Goal: Navigation & Orientation: Find specific page/section

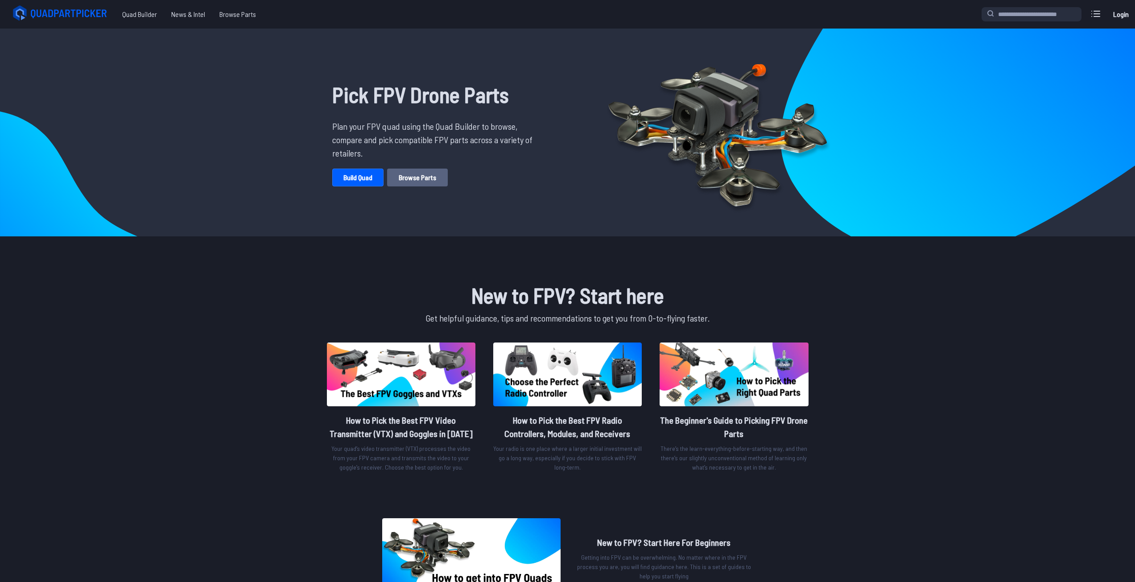
click at [418, 176] on link "Browse Parts" at bounding box center [417, 178] width 61 height 18
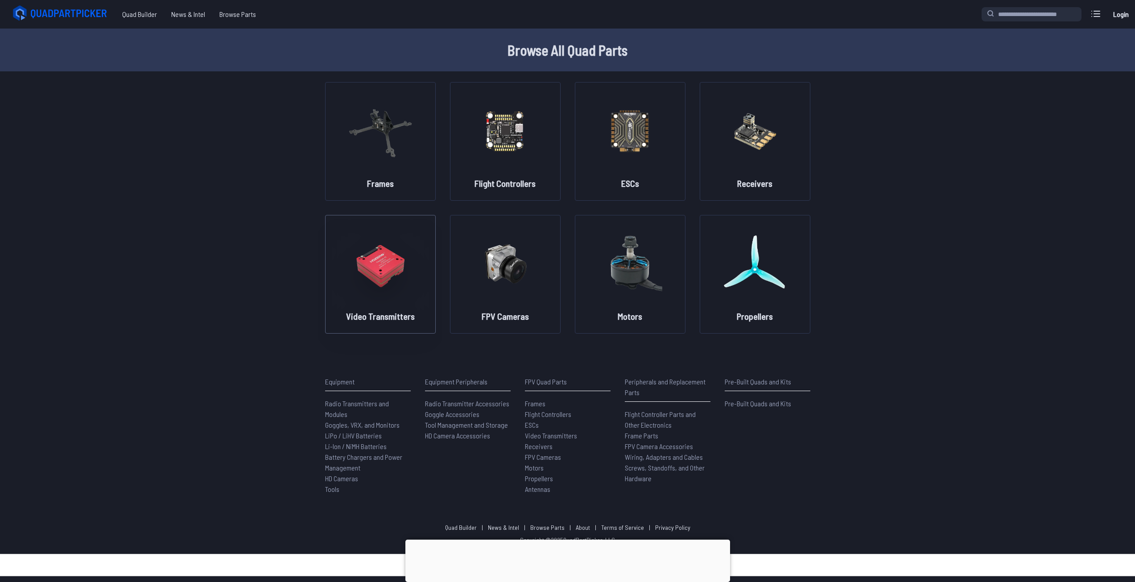
click at [383, 273] on img at bounding box center [380, 263] width 64 height 79
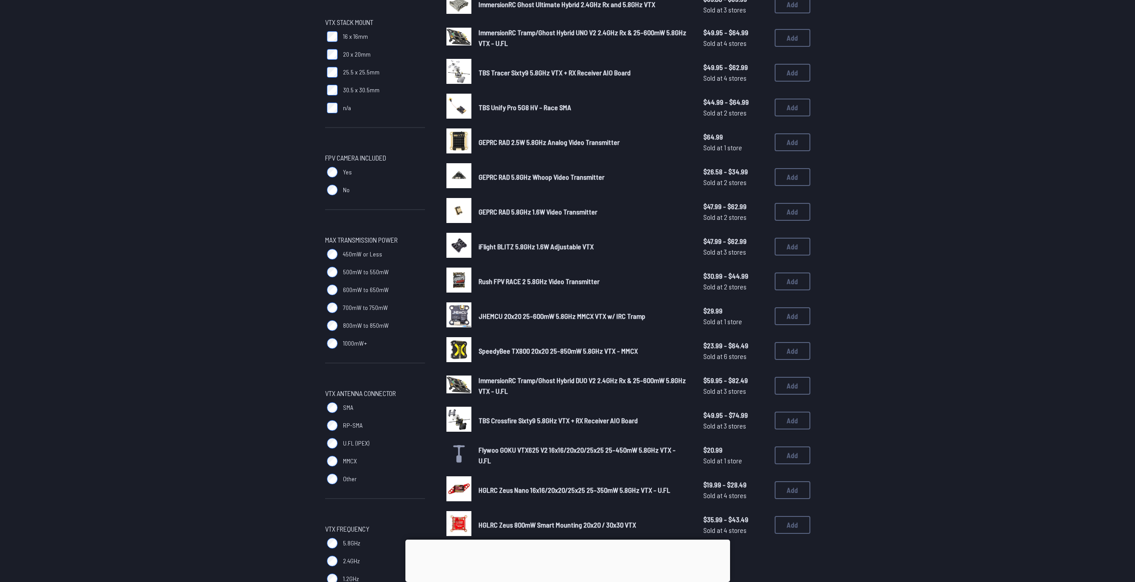
scroll to position [268, 0]
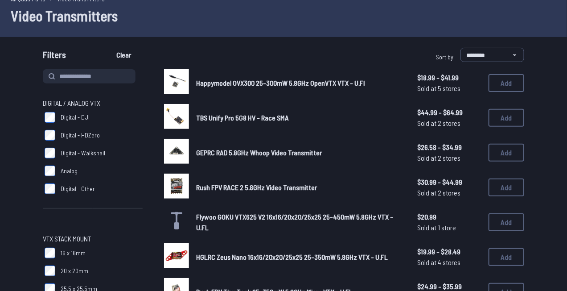
scroll to position [45, 0]
